Goal: Find specific page/section: Find specific page/section

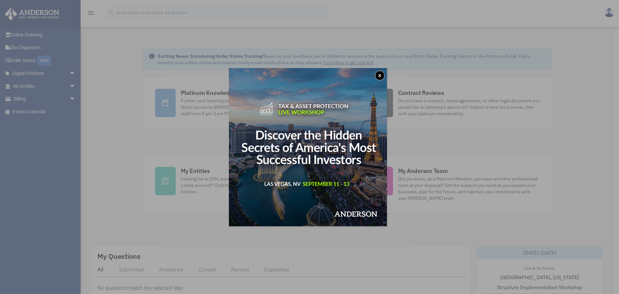
click at [383, 75] on button "x" at bounding box center [380, 76] width 10 height 10
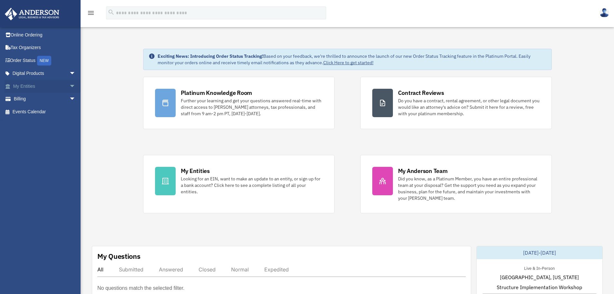
click at [69, 87] on span "arrow_drop_down" at bounding box center [75, 86] width 13 height 13
click at [69, 74] on span "arrow_drop_down" at bounding box center [75, 73] width 13 height 13
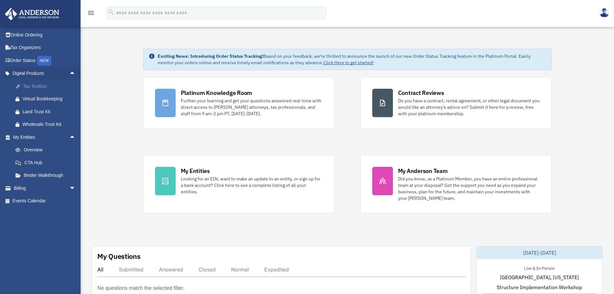
click at [40, 87] on div "Tax Toolbox" at bounding box center [50, 86] width 55 height 8
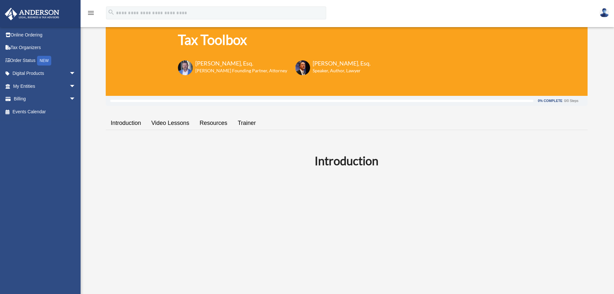
scroll to position [43, 0]
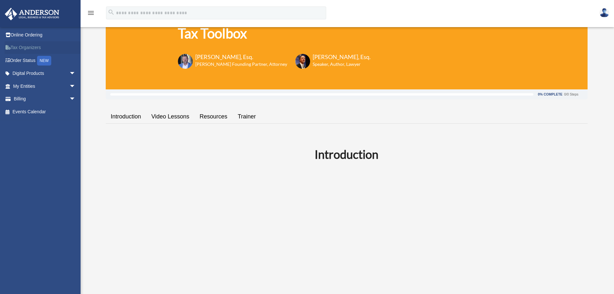
click at [36, 49] on link "Tax Organizers" at bounding box center [45, 47] width 81 height 13
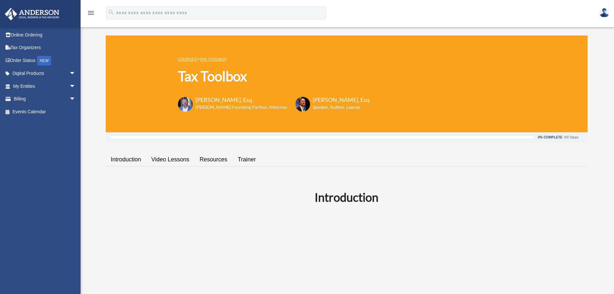
scroll to position [43, 0]
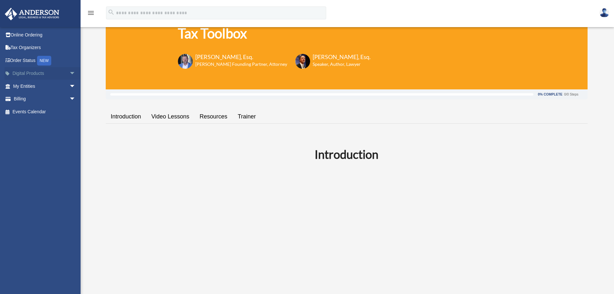
click at [70, 74] on span "arrow_drop_down" at bounding box center [75, 73] width 13 height 13
click at [606, 15] on img at bounding box center [605, 12] width 10 height 9
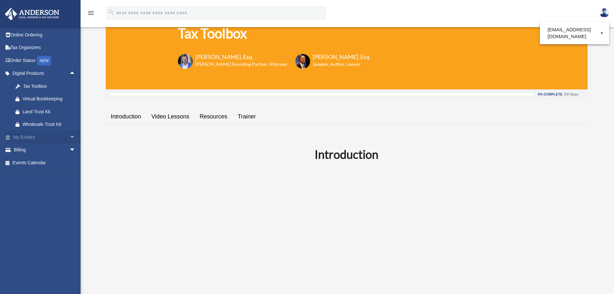
click at [69, 135] on span "arrow_drop_down" at bounding box center [75, 137] width 13 height 13
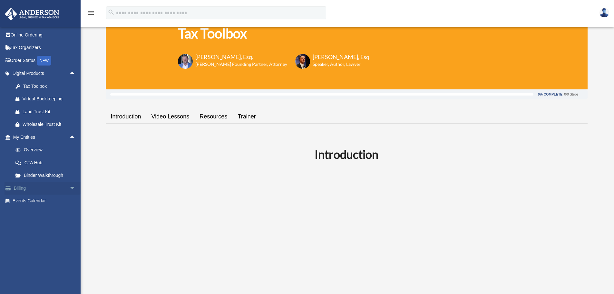
click at [69, 190] on span "arrow_drop_down" at bounding box center [75, 188] width 13 height 13
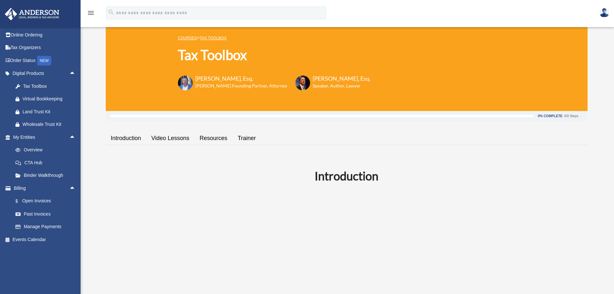
scroll to position [0, 0]
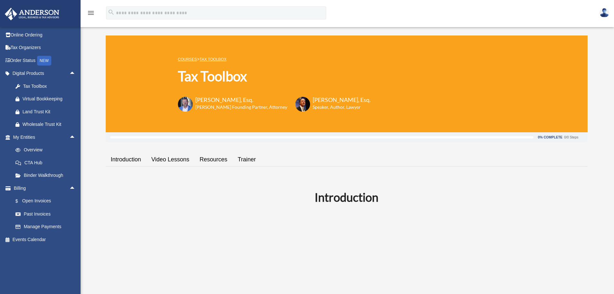
click at [92, 13] on icon "menu" at bounding box center [91, 13] width 8 height 8
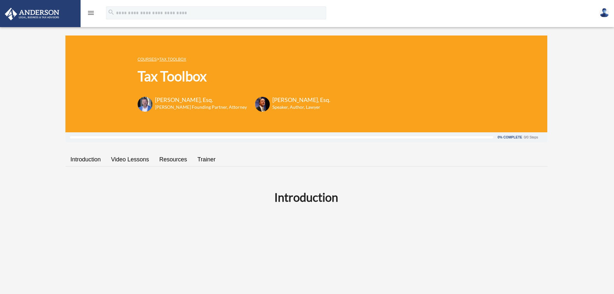
click at [92, 13] on icon "menu" at bounding box center [91, 13] width 8 height 8
